Goal: Find specific page/section: Find specific page/section

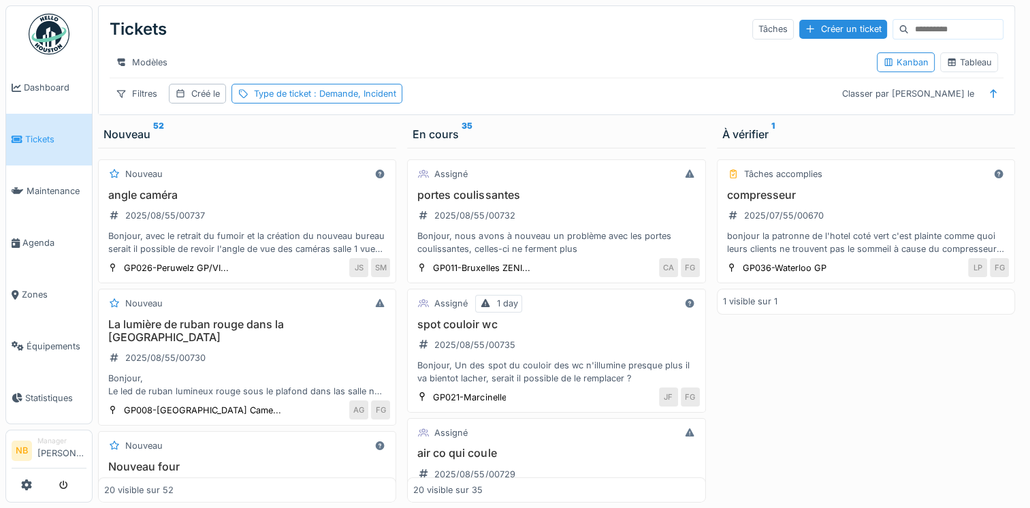
scroll to position [477, 0]
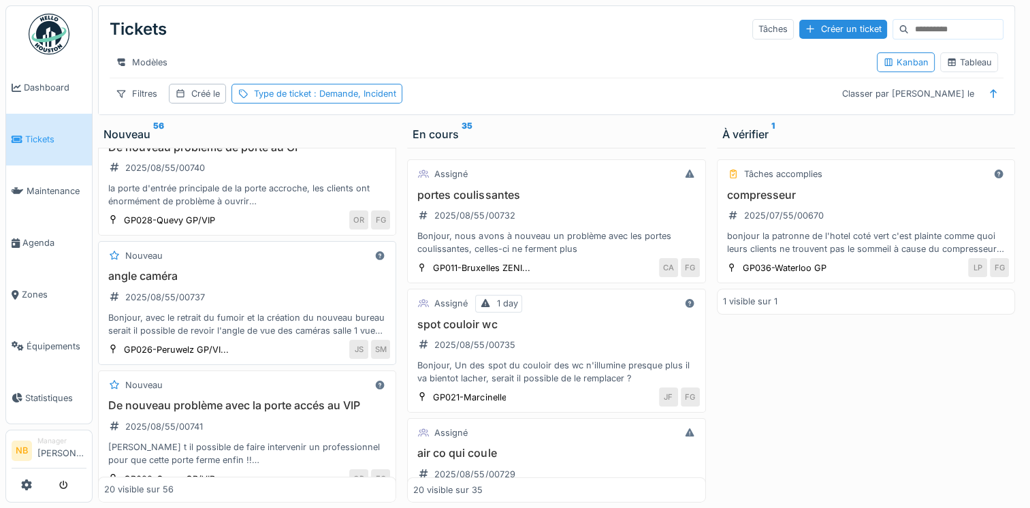
scroll to position [317, 0]
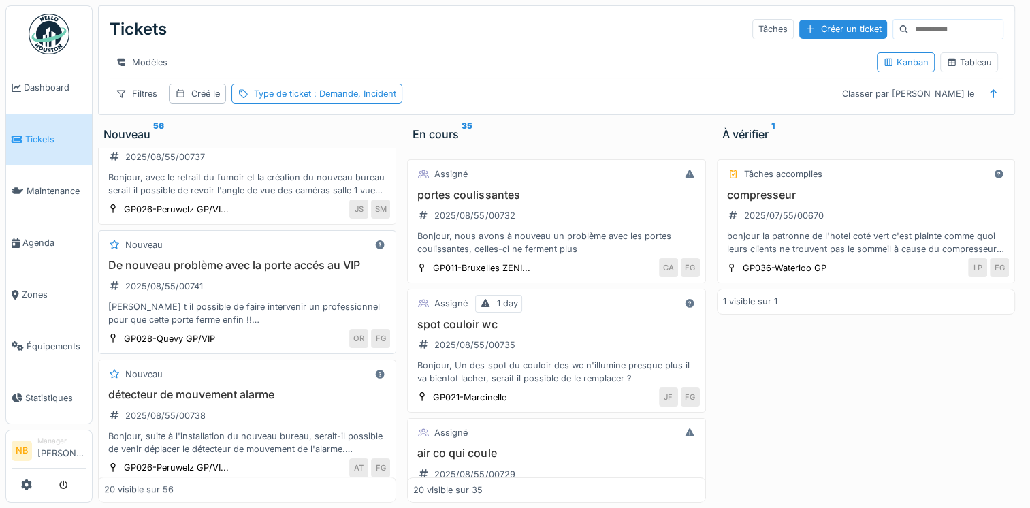
click at [310, 253] on div "Nouveau" at bounding box center [247, 244] width 286 height 17
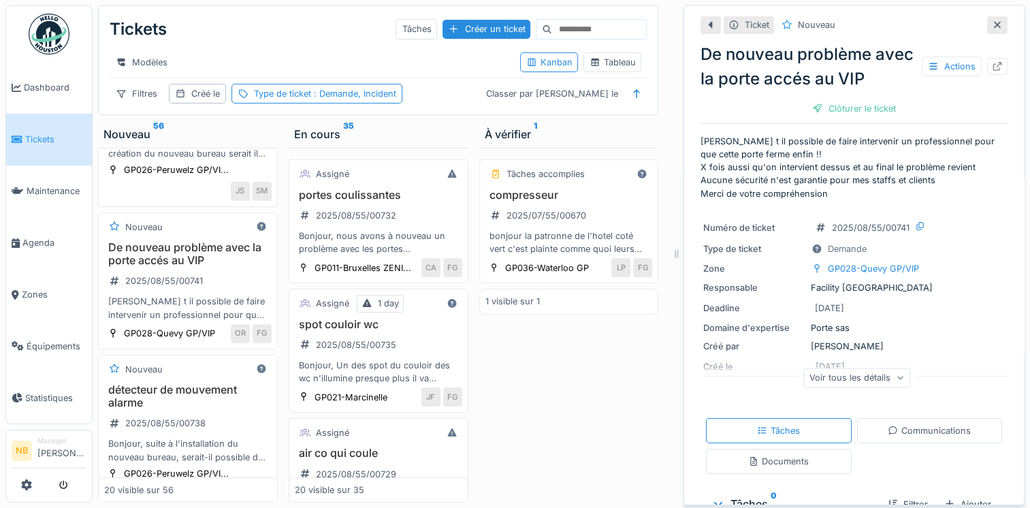
click at [847, 377] on div "Voir tous les détails" at bounding box center [857, 378] width 107 height 20
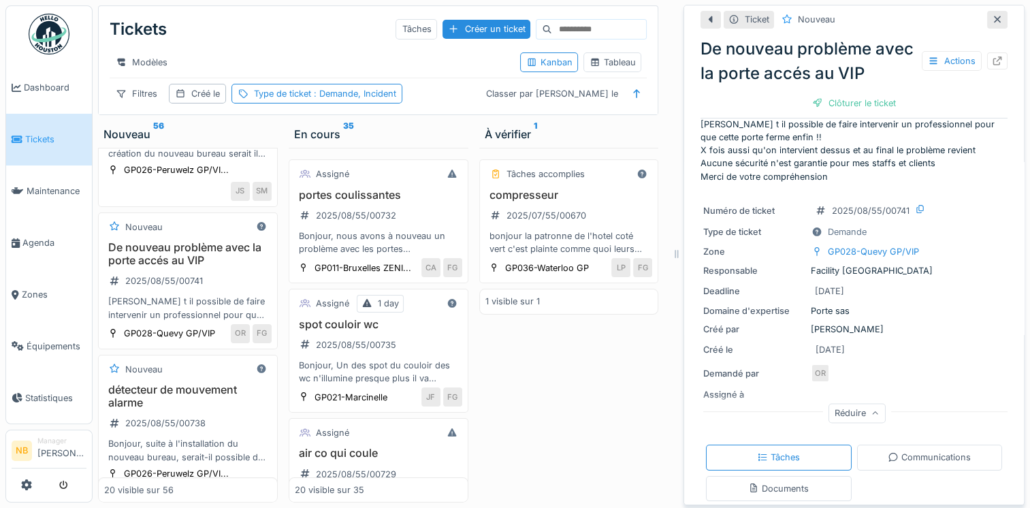
scroll to position [0, 0]
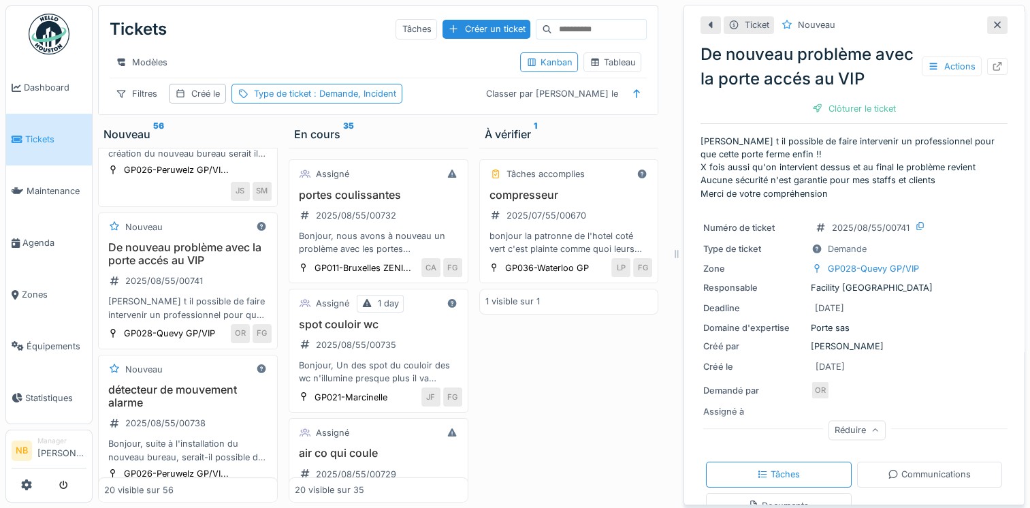
click at [616, 372] on div "Tâches accomplies compresseur 2025/07/55/00670 bonjour la patronne de l'hotel c…" at bounding box center [569, 325] width 180 height 355
click at [618, 410] on div "Tâches accomplies compresseur 2025/07/55/00670 bonjour la patronne de l'hotel c…" at bounding box center [569, 325] width 180 height 355
